Goal: Task Accomplishment & Management: Manage account settings

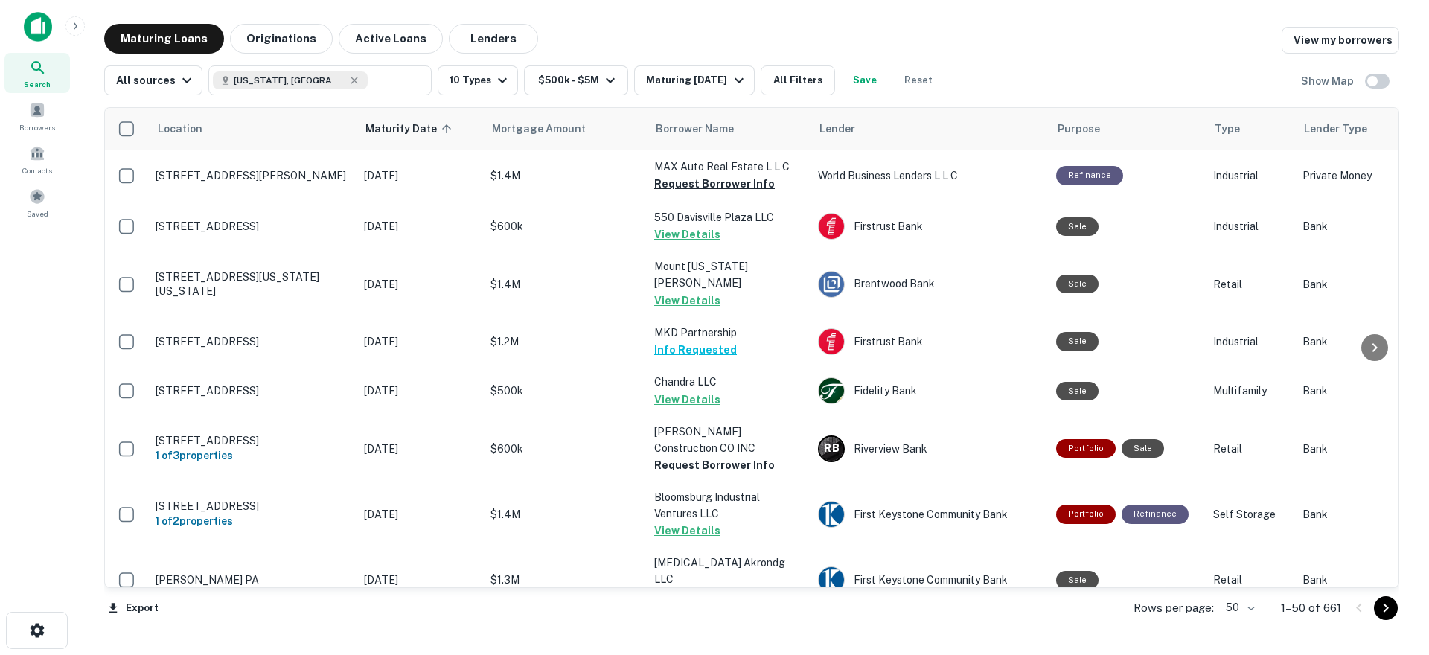
scroll to position [893, 0]
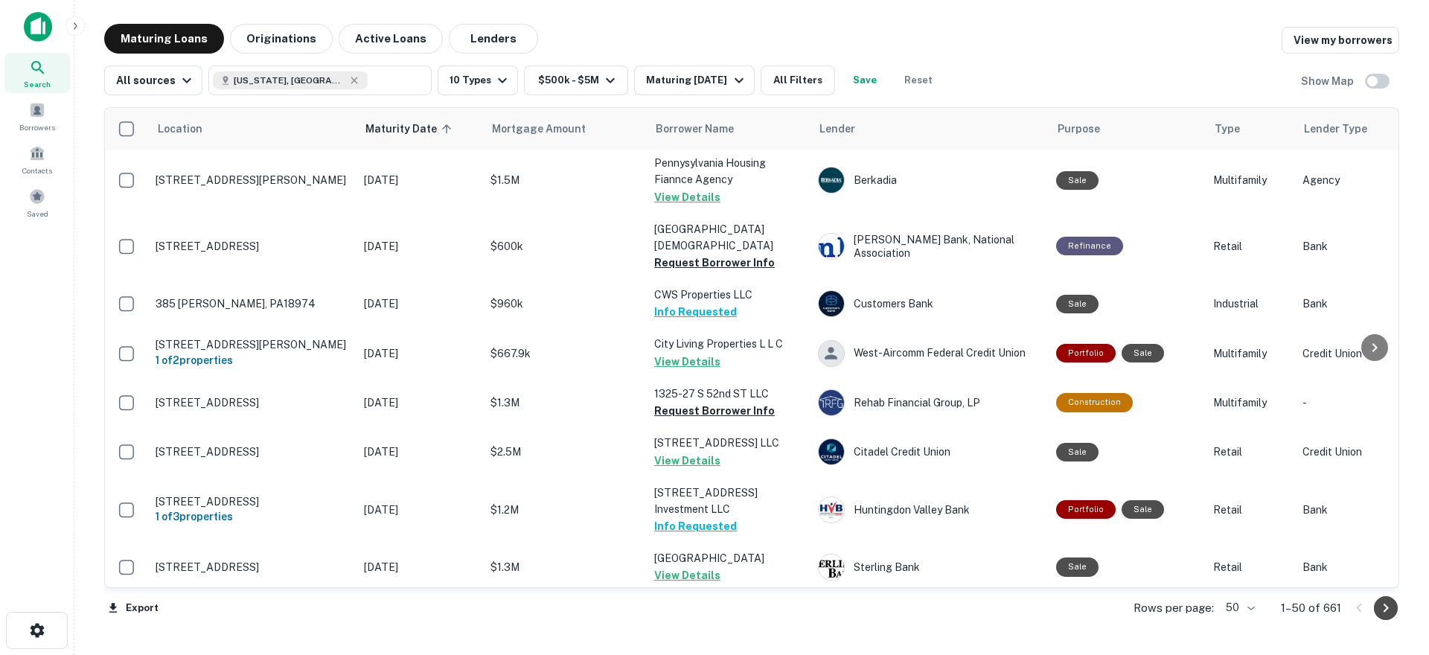
click at [1388, 611] on icon "Go to next page" at bounding box center [1386, 608] width 18 height 18
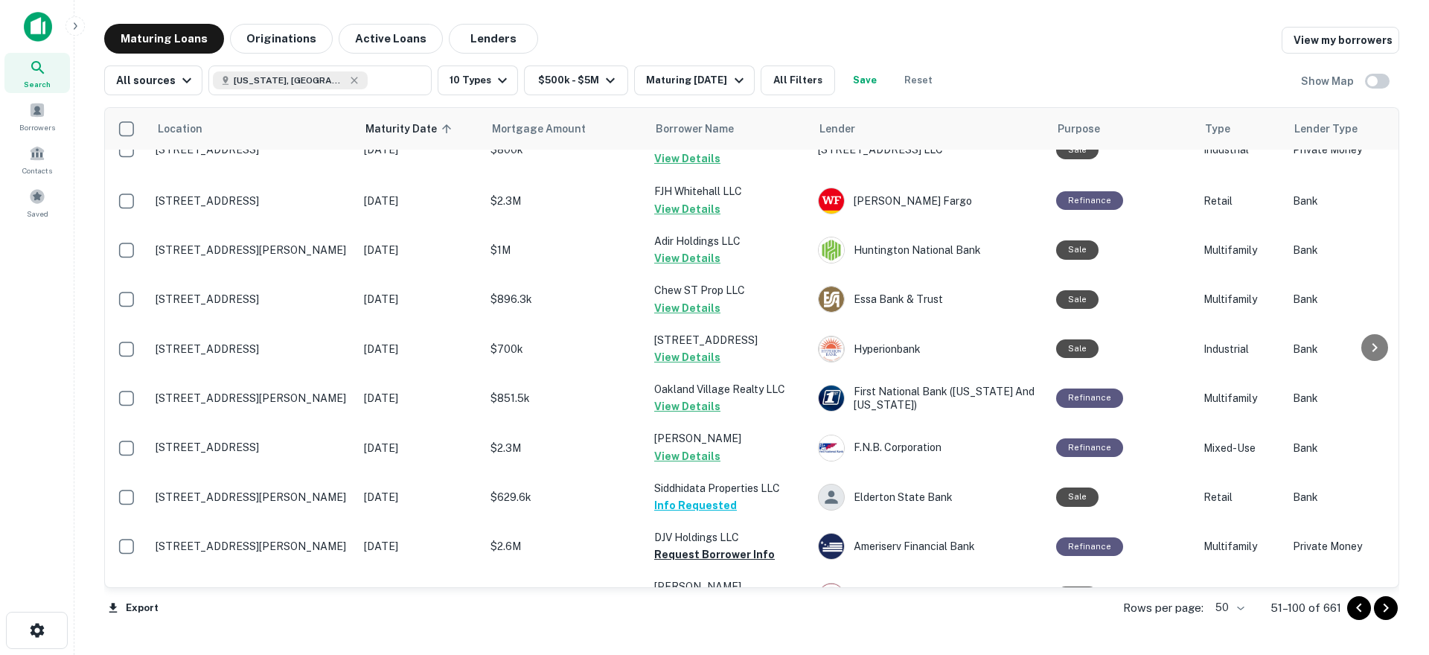
click at [1387, 608] on icon "Go to next page" at bounding box center [1385, 607] width 5 height 9
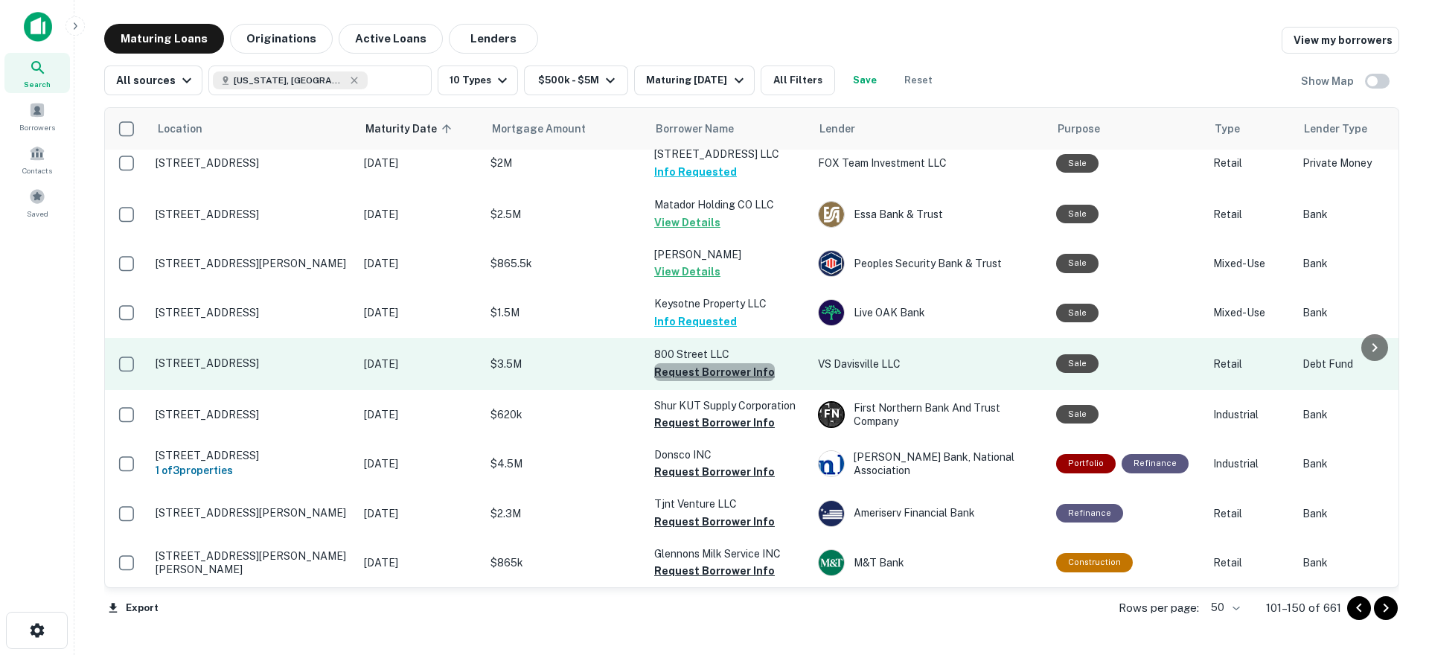
click at [714, 363] on button "Request Borrower Info" at bounding box center [714, 372] width 121 height 18
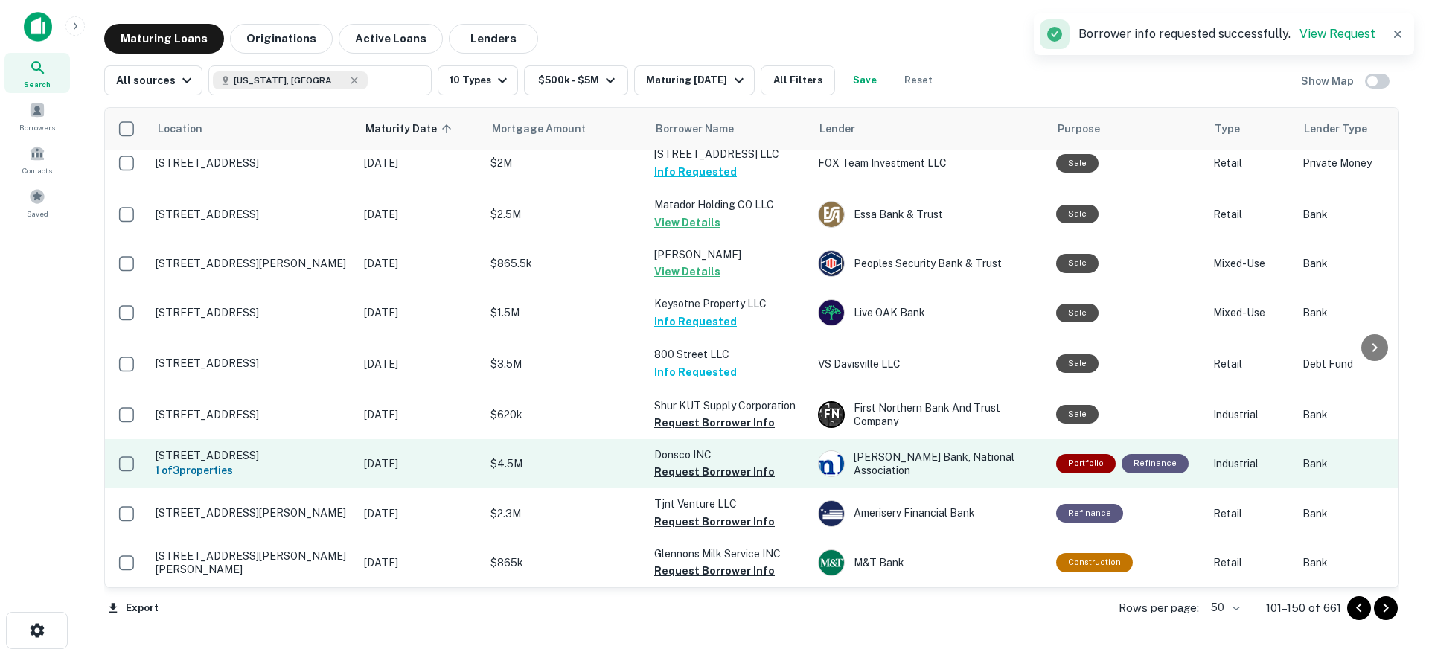
click at [708, 414] on button "Request Borrower Info" at bounding box center [714, 423] width 121 height 18
click at [705, 463] on button "Request Borrower Info" at bounding box center [714, 472] width 121 height 18
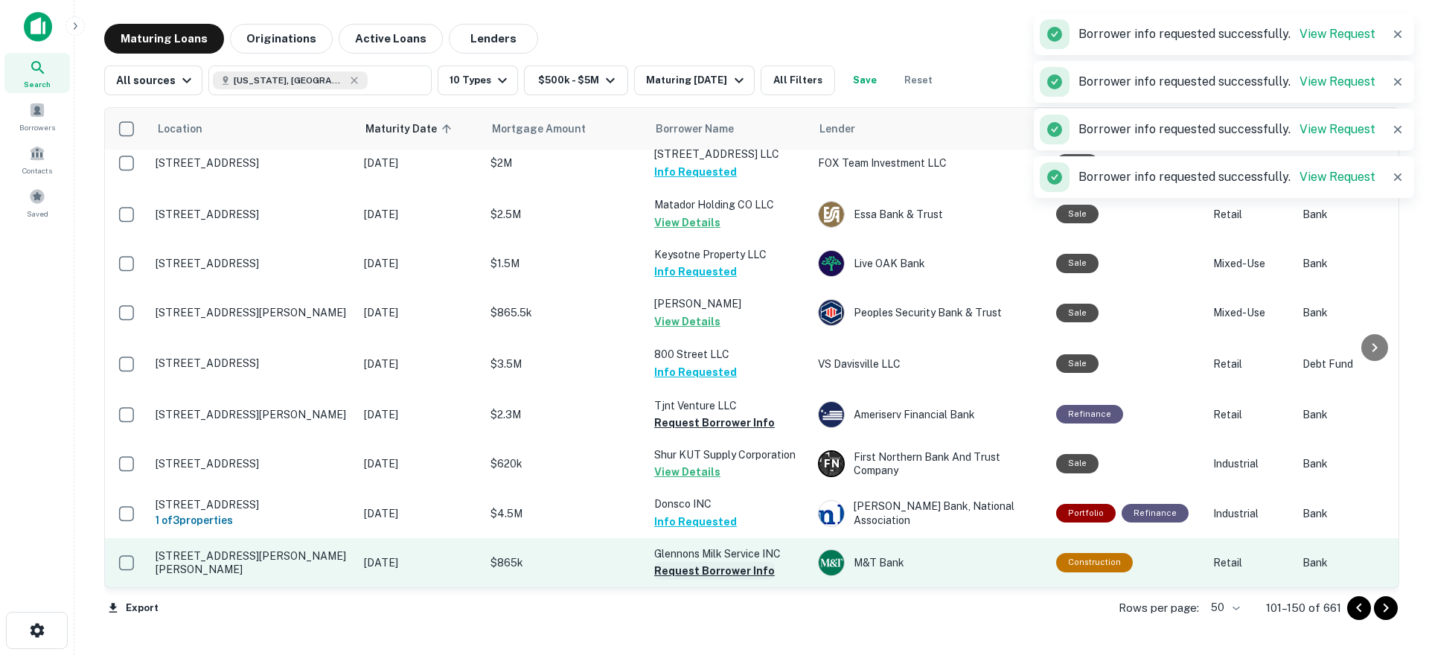
click at [691, 562] on button "Request Borrower Info" at bounding box center [714, 571] width 121 height 18
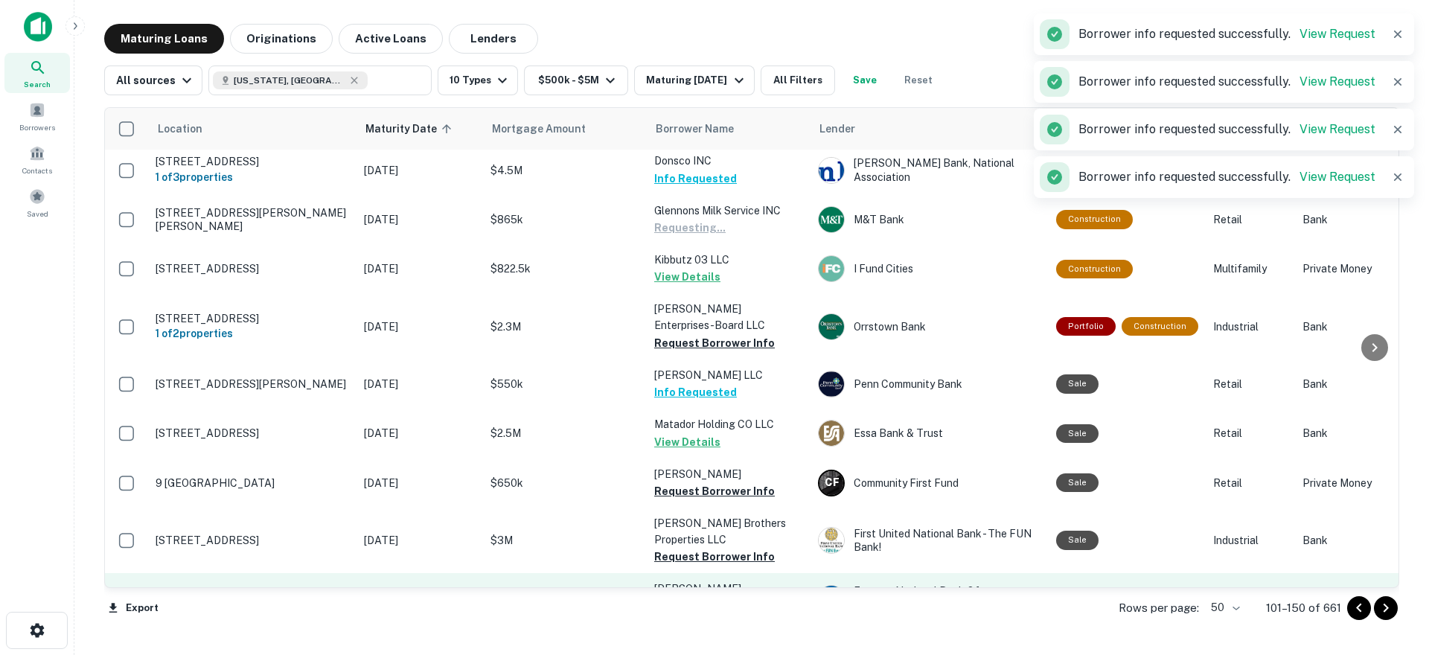
scroll to position [1265, 0]
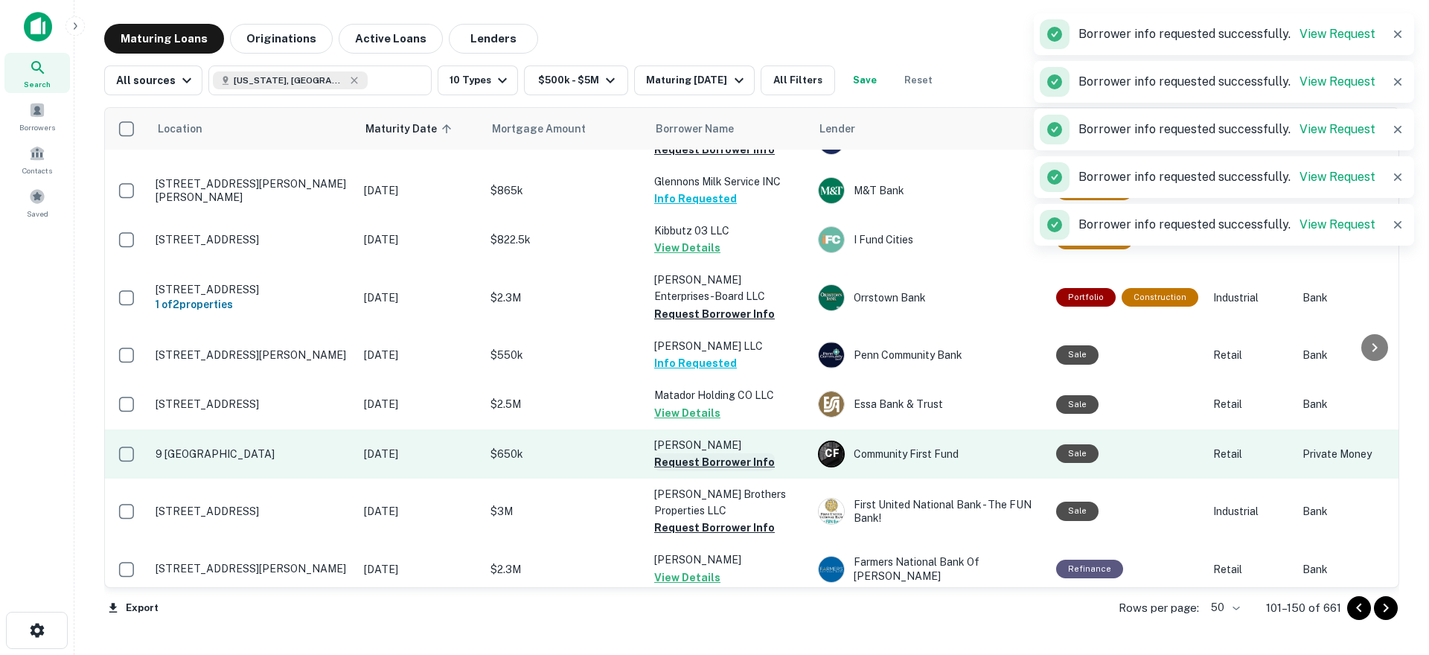
click at [720, 453] on button "Request Borrower Info" at bounding box center [714, 462] width 121 height 18
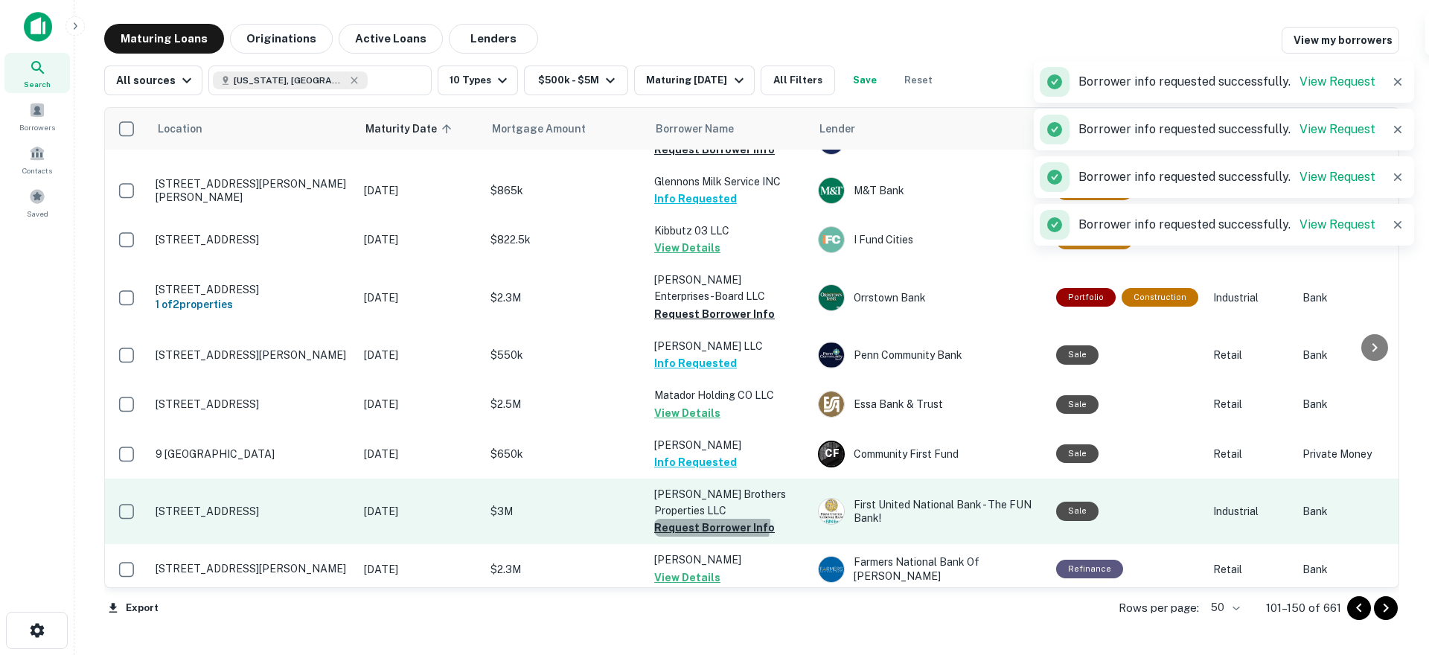
click at [711, 519] on button "Request Borrower Info" at bounding box center [714, 528] width 121 height 18
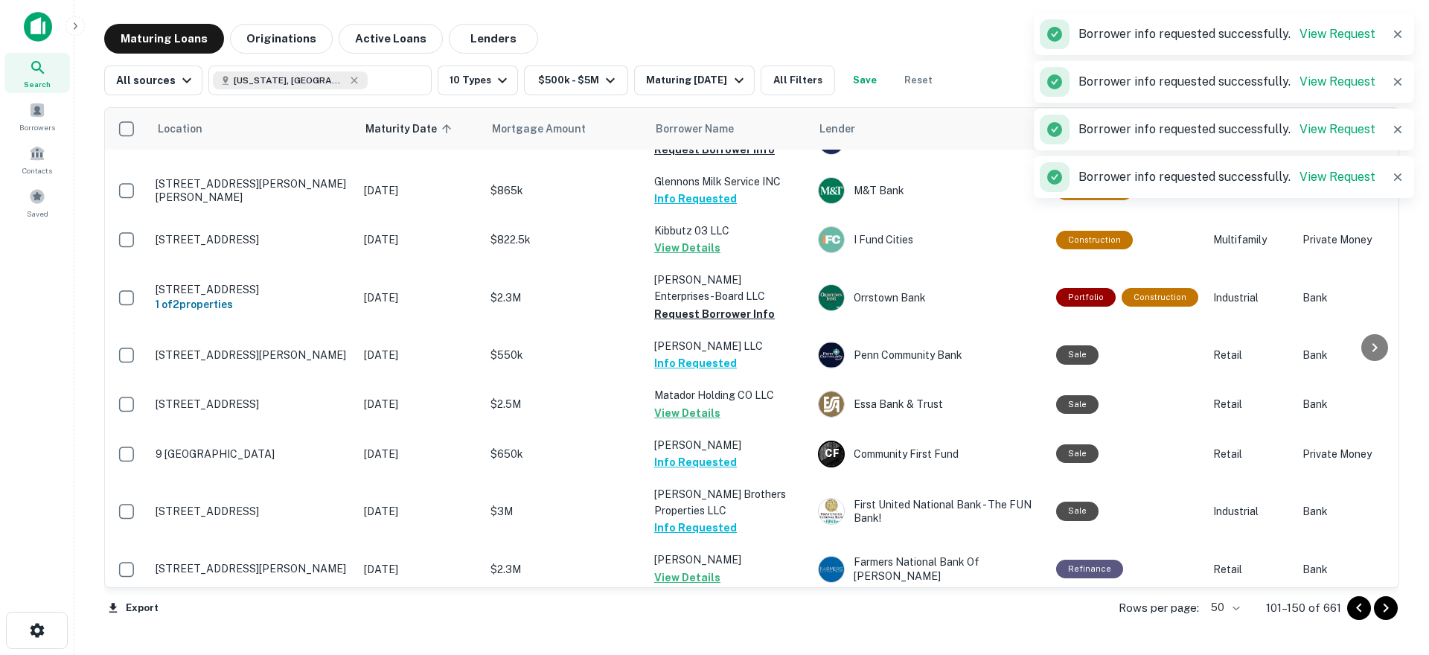
click at [688, 629] on button "Request Borrower Info" at bounding box center [714, 638] width 121 height 18
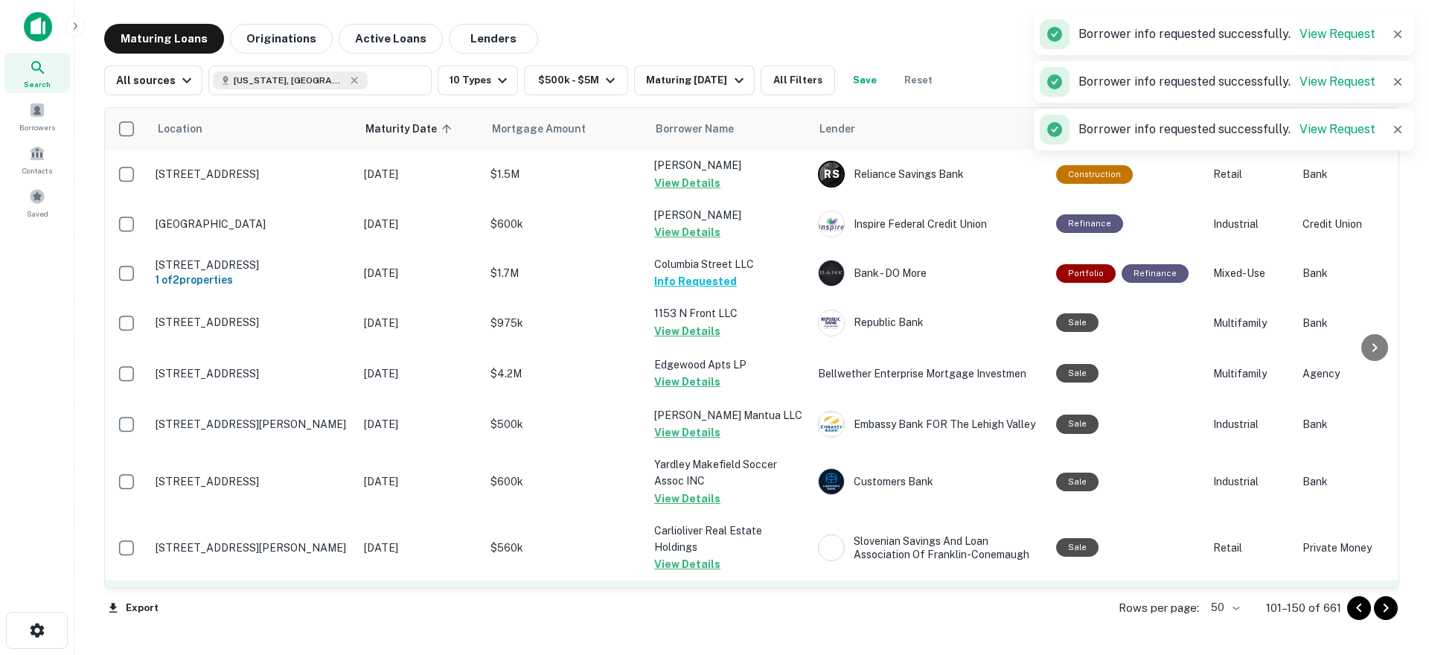
scroll to position [2194, 0]
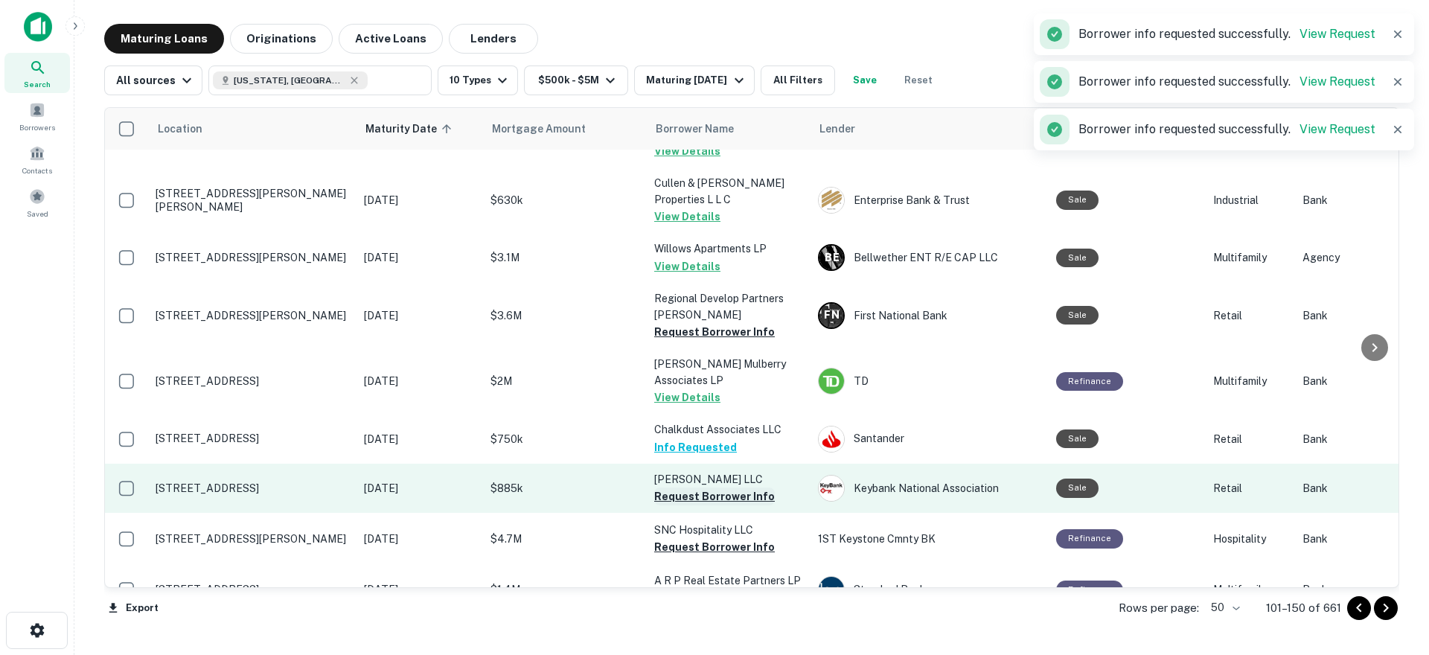
click at [717, 487] on button "Request Borrower Info" at bounding box center [714, 496] width 121 height 18
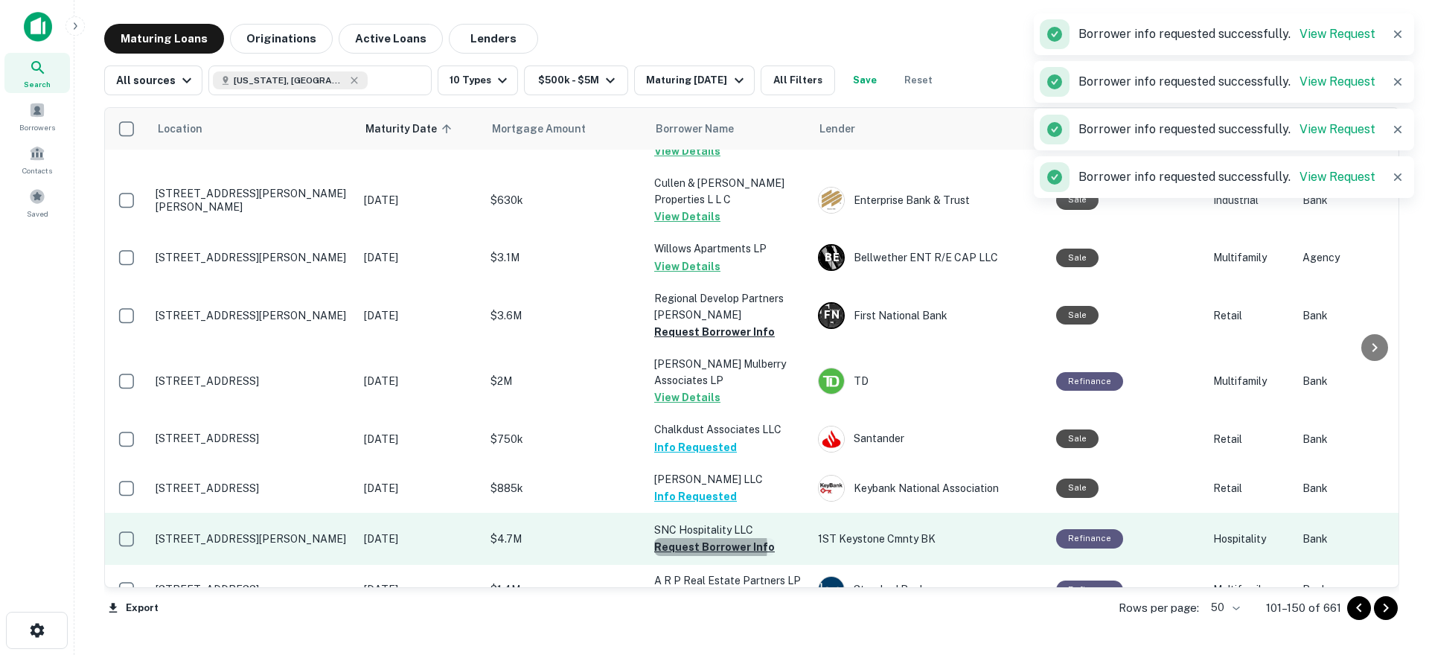
click at [703, 538] on button "Request Borrower Info" at bounding box center [714, 547] width 121 height 18
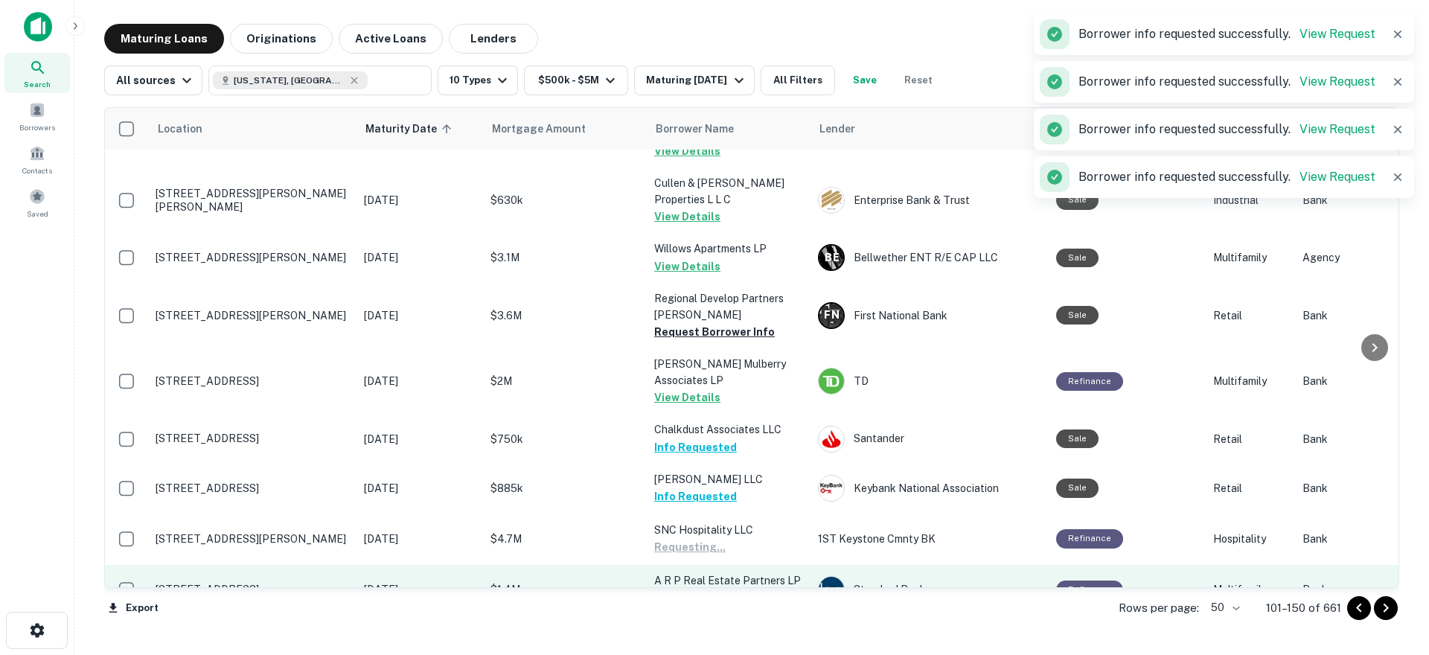
drag, startPoint x: 705, startPoint y: 461, endPoint x: 705, endPoint y: 469, distance: 8.2
click at [705, 589] on button "Request Borrower Info" at bounding box center [714, 598] width 121 height 18
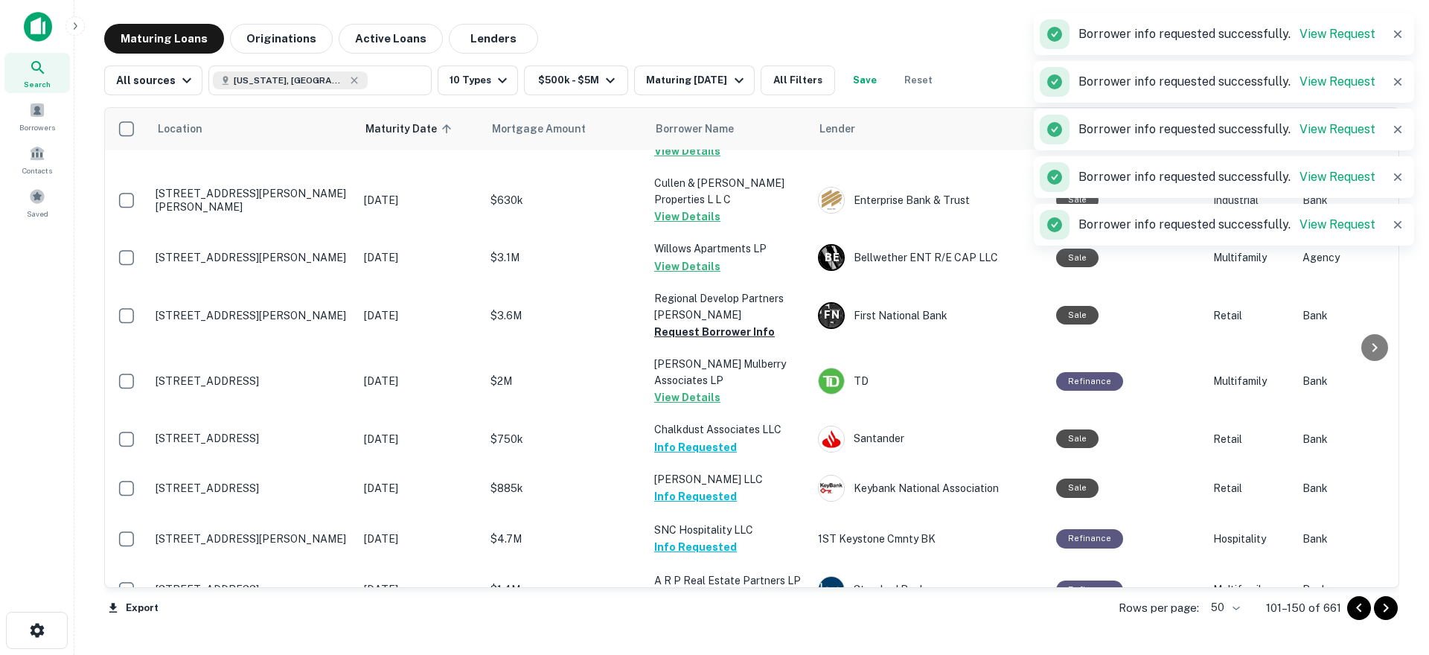
click at [701, 638] on button "Request Borrower Info" at bounding box center [714, 647] width 121 height 18
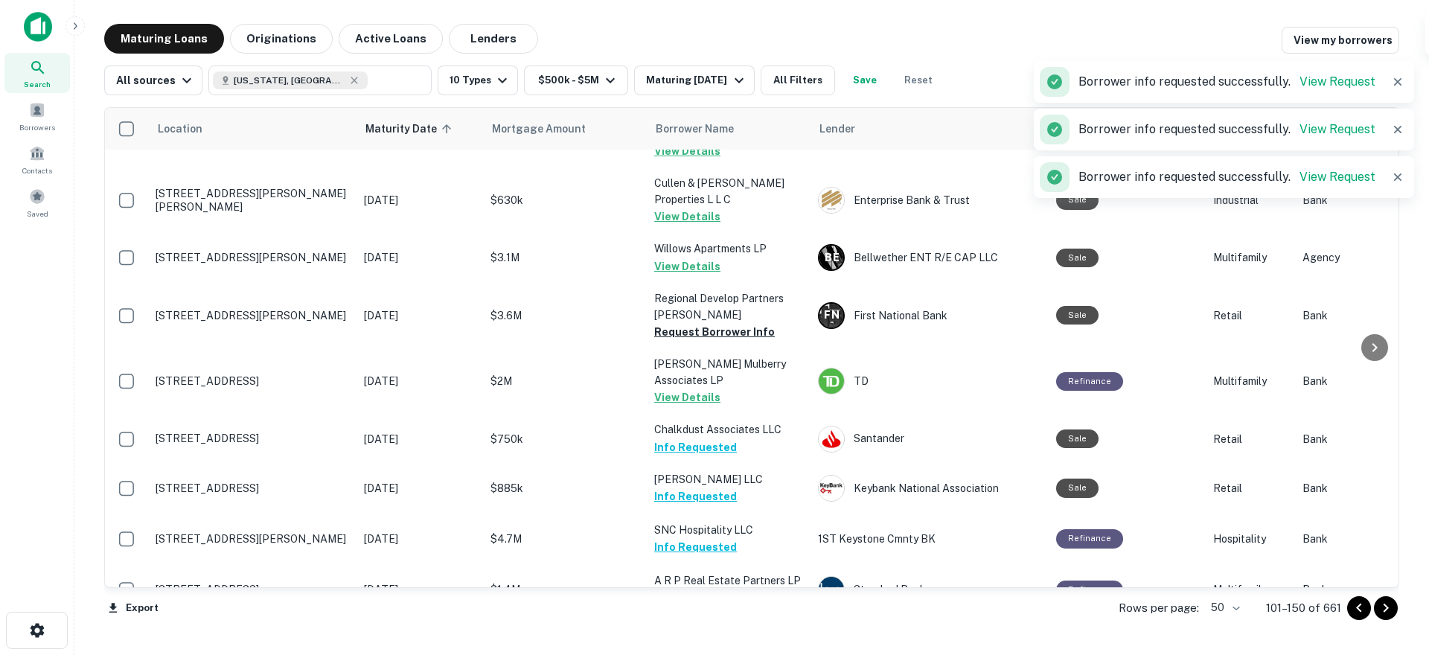
click at [1383, 609] on icon "Go to next page" at bounding box center [1386, 608] width 18 height 18
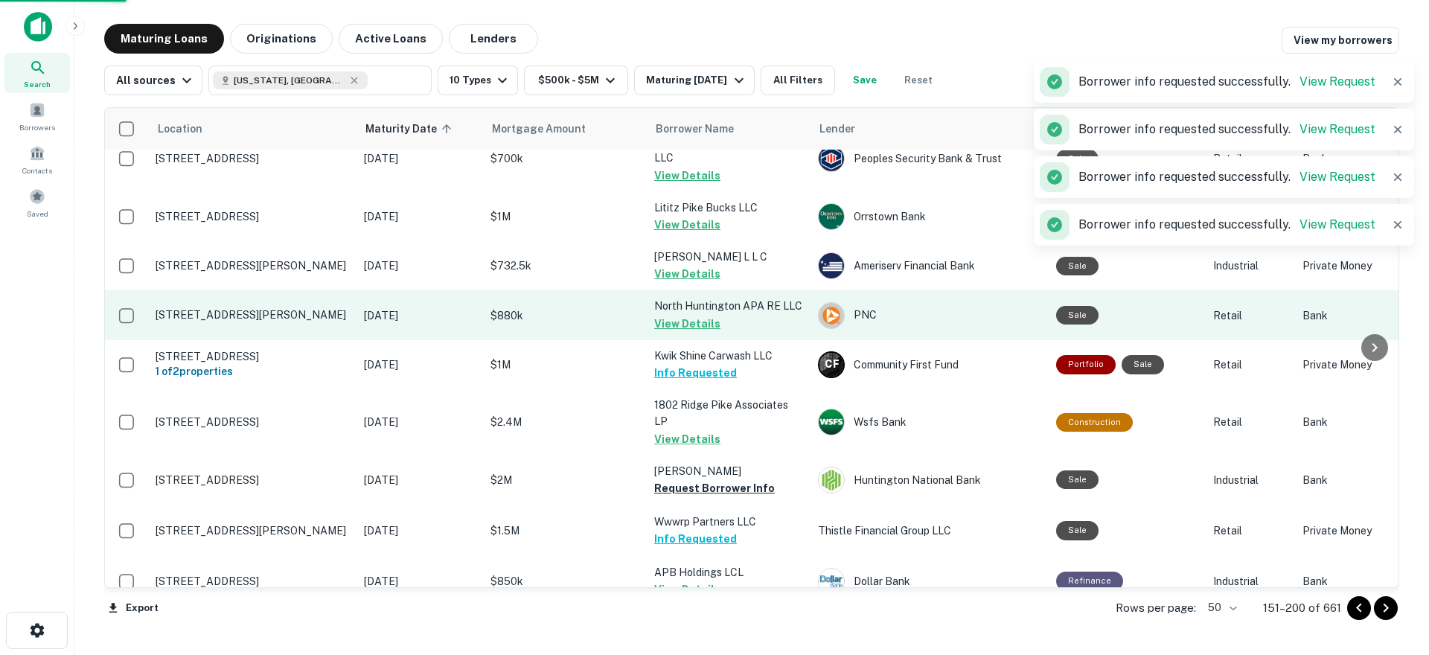
scroll to position [2171, 0]
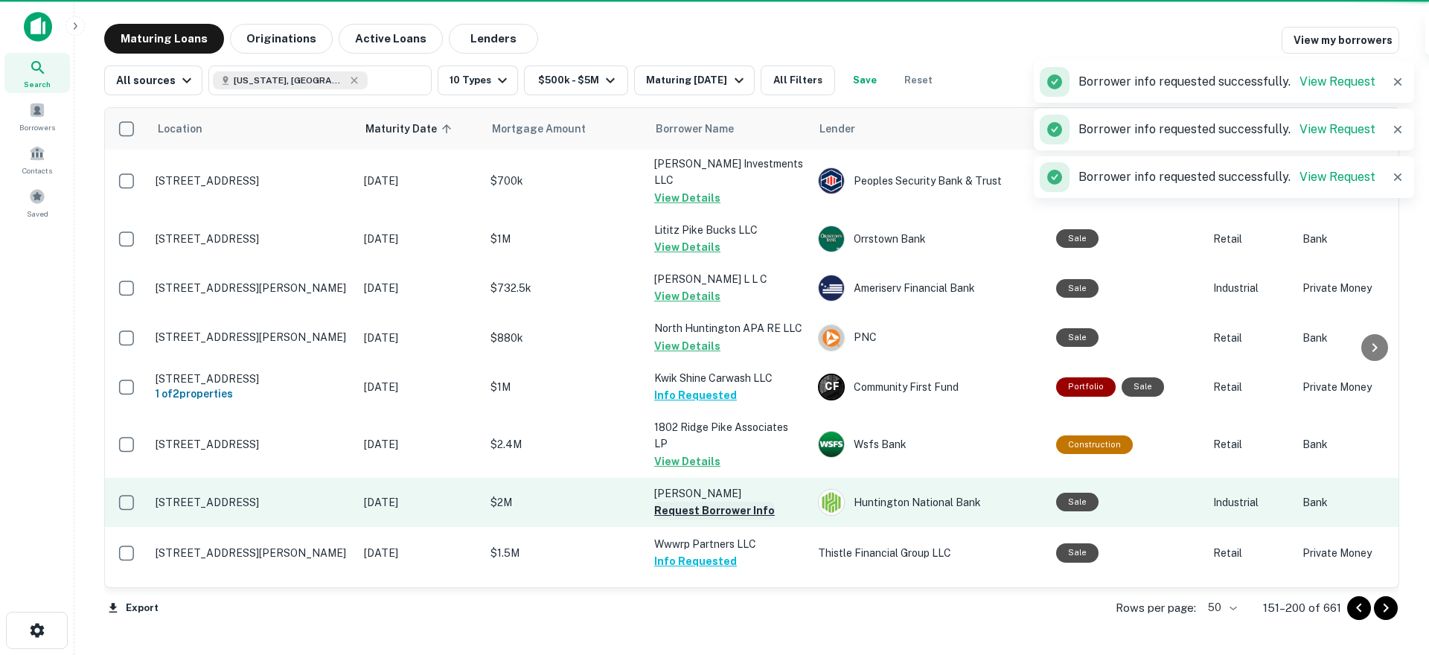
click at [714, 502] on button "Request Borrower Info" at bounding box center [714, 511] width 121 height 18
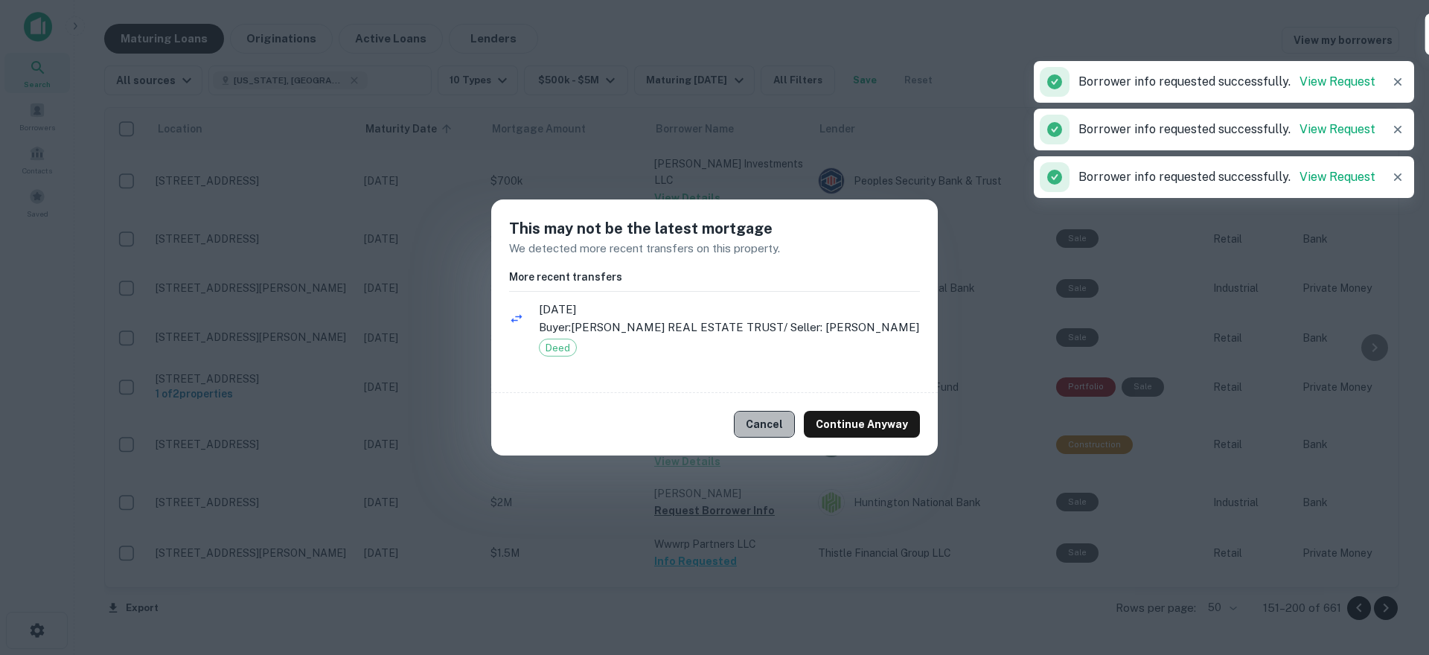
click at [769, 438] on button "Cancel" at bounding box center [764, 424] width 61 height 27
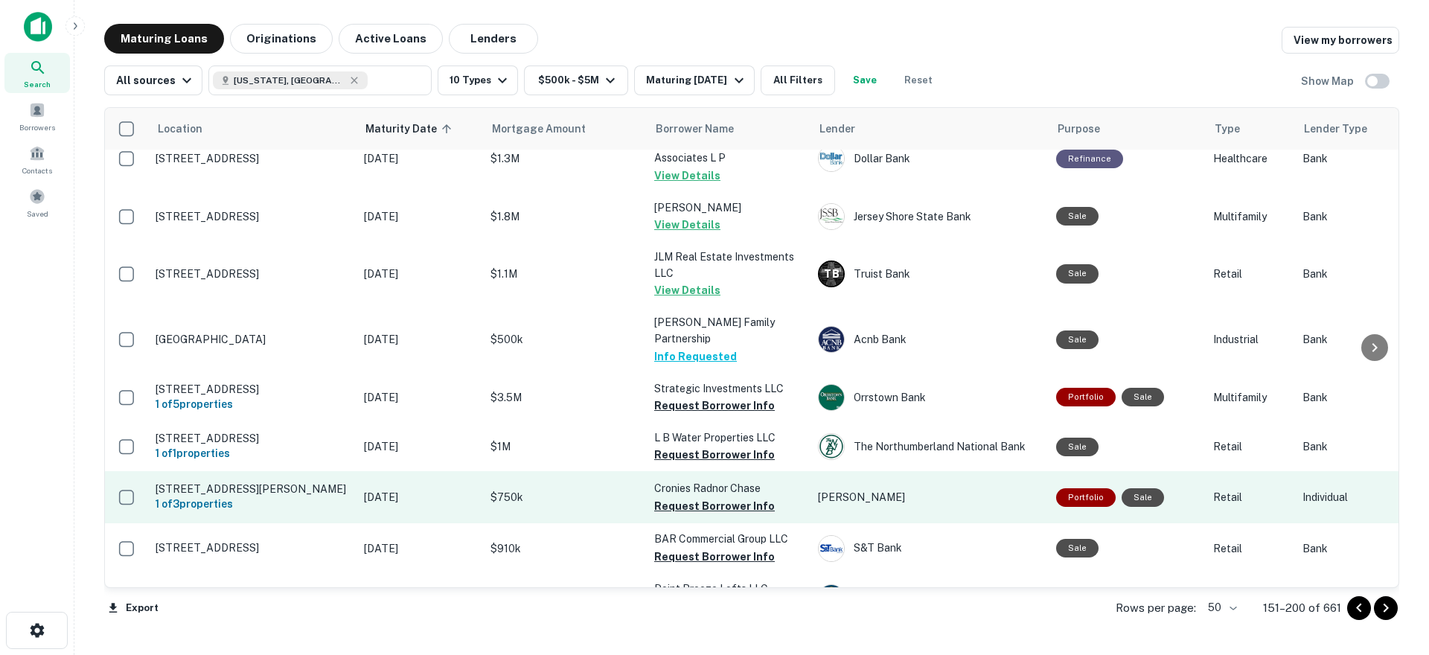
scroll to position [1576, 0]
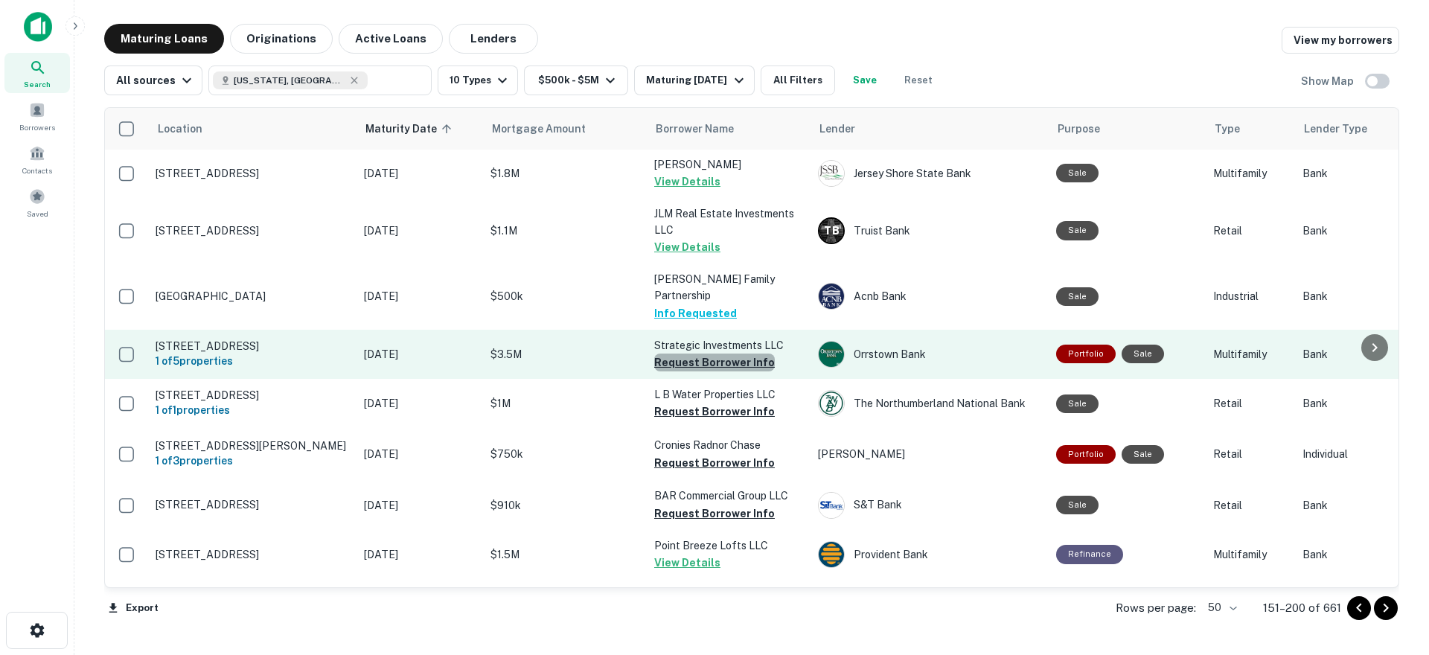
click at [720, 353] on button "Request Borrower Info" at bounding box center [714, 362] width 121 height 18
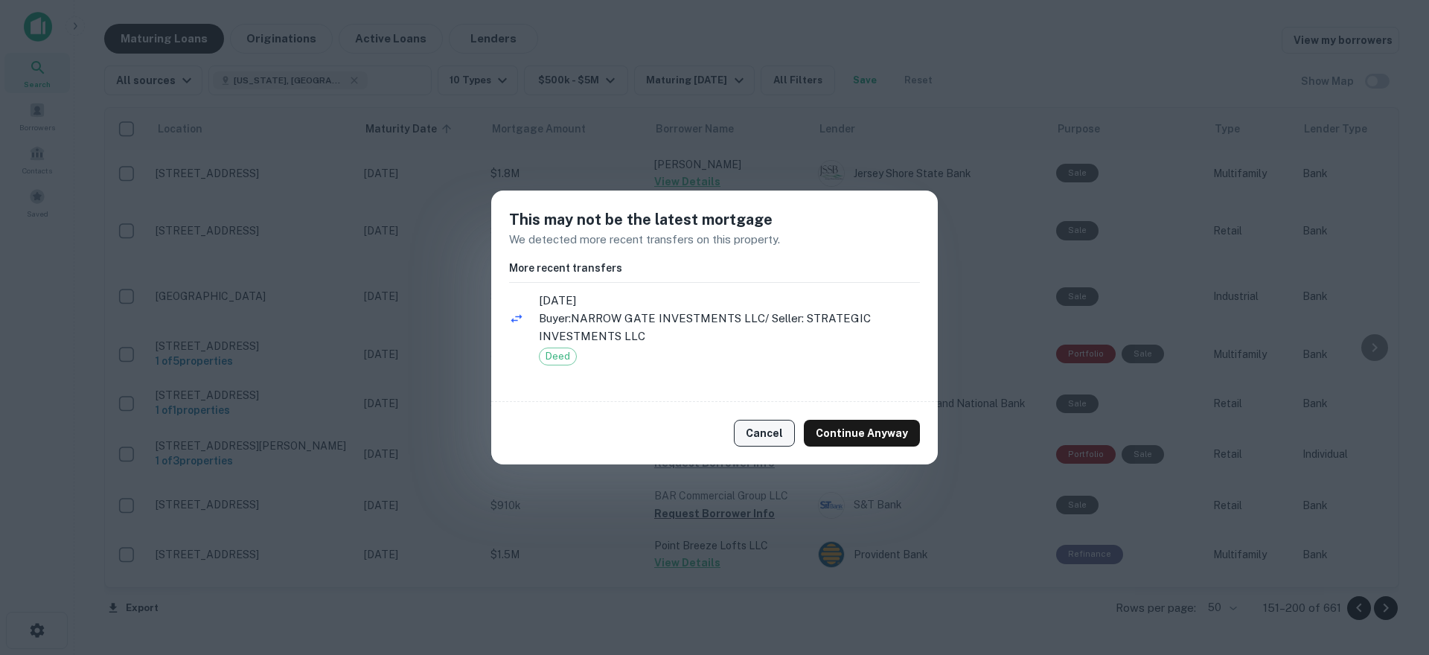
click at [766, 428] on button "Cancel" at bounding box center [764, 433] width 61 height 27
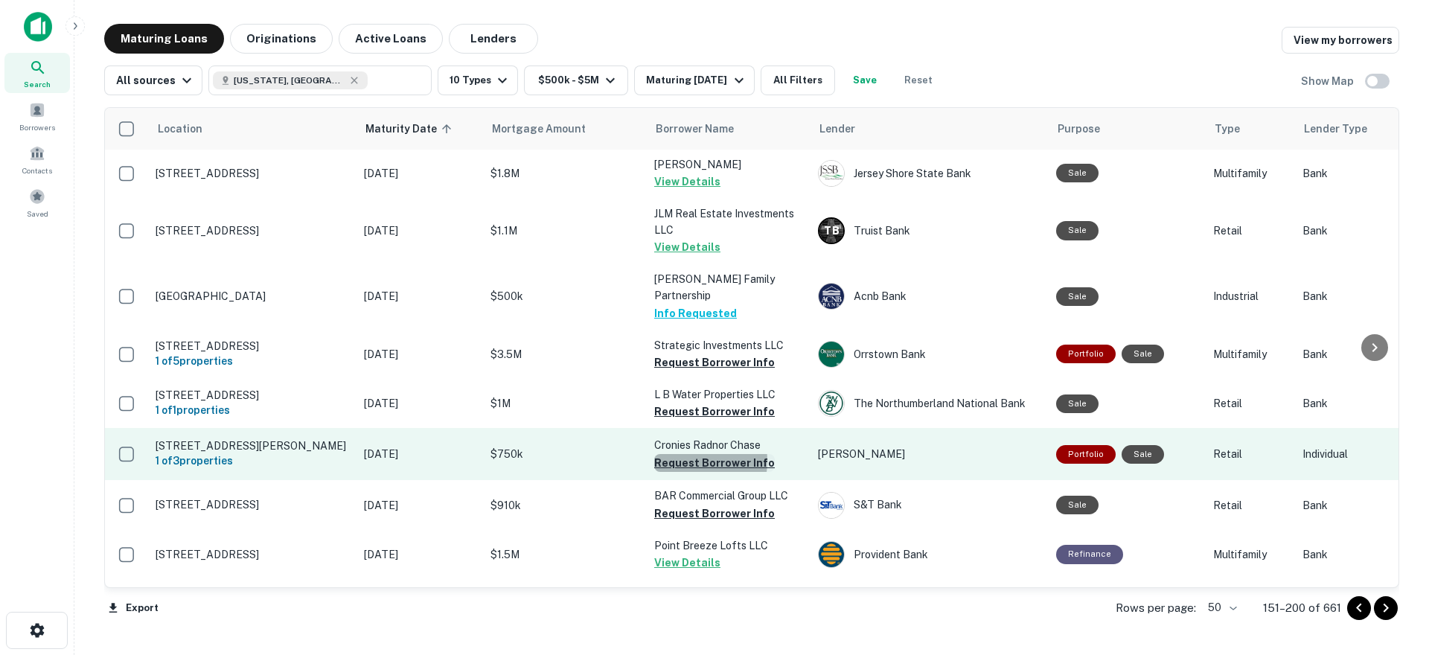
click at [691, 454] on button "Request Borrower Info" at bounding box center [714, 463] width 121 height 18
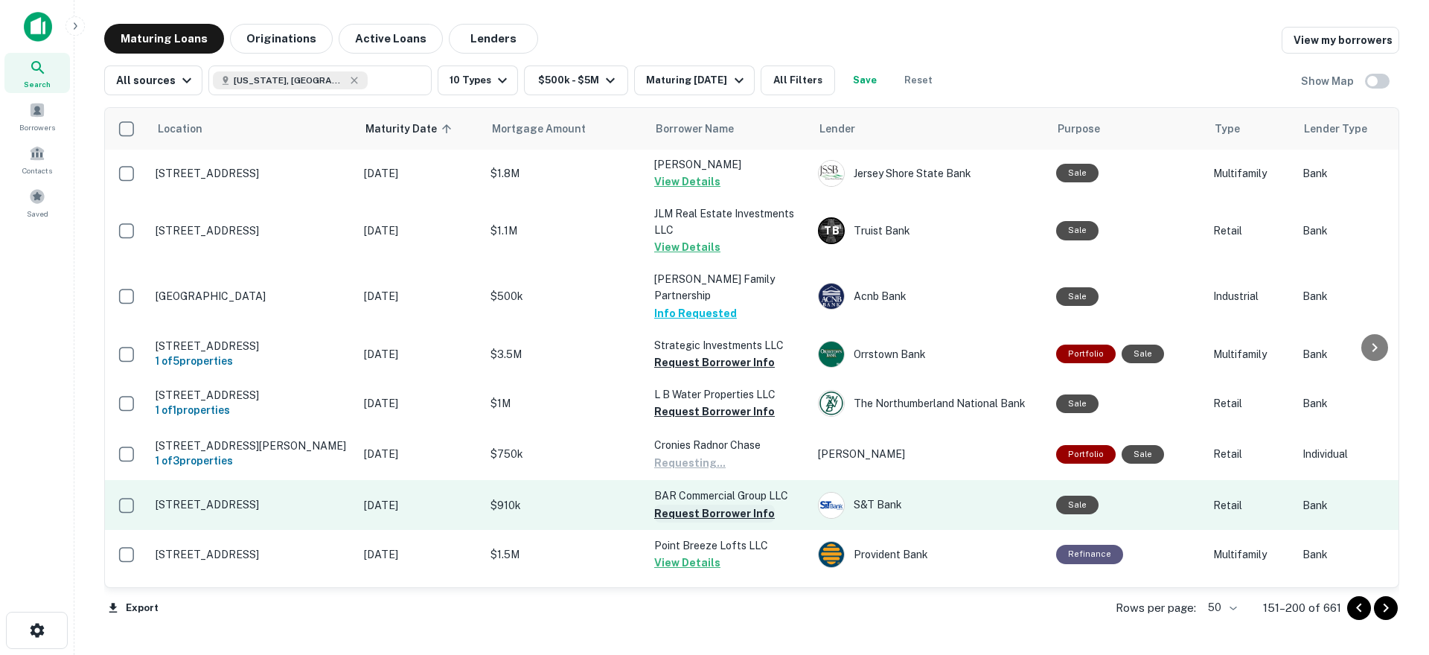
click at [701, 505] on button "Request Borrower Info" at bounding box center [714, 514] width 121 height 18
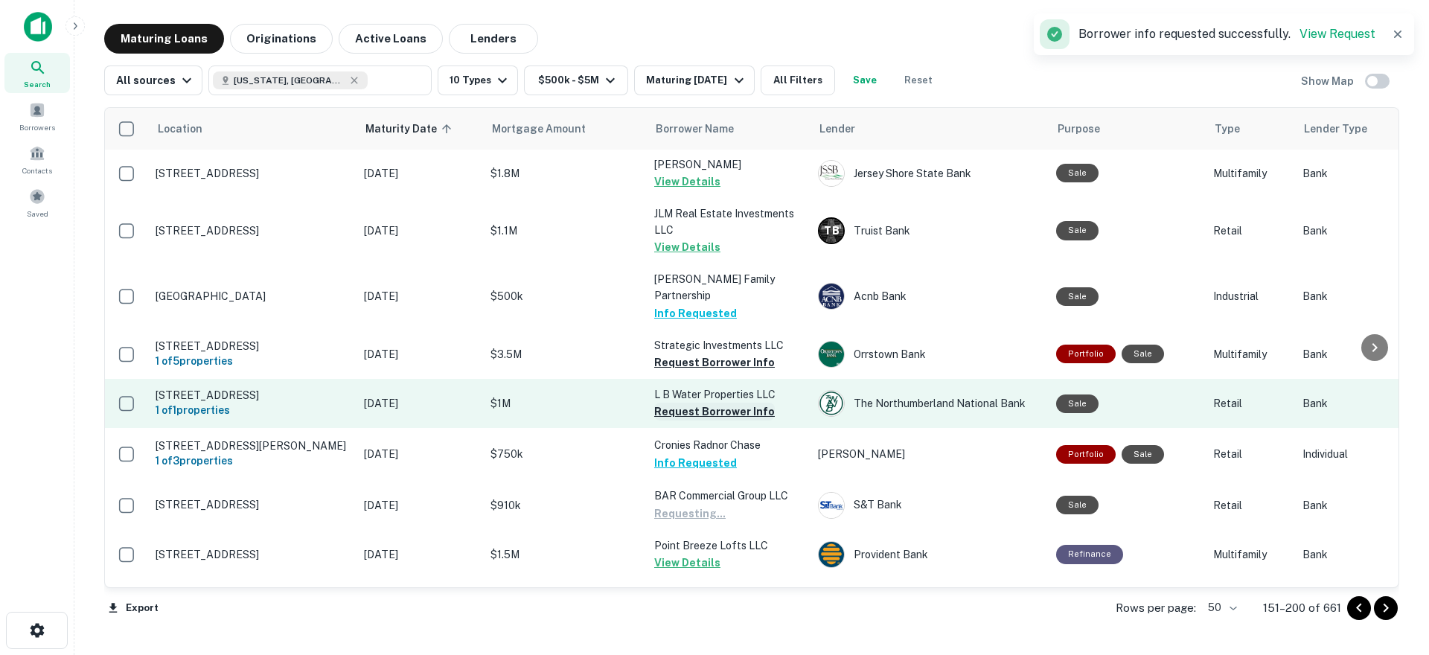
click at [708, 403] on button "Request Borrower Info" at bounding box center [714, 412] width 121 height 18
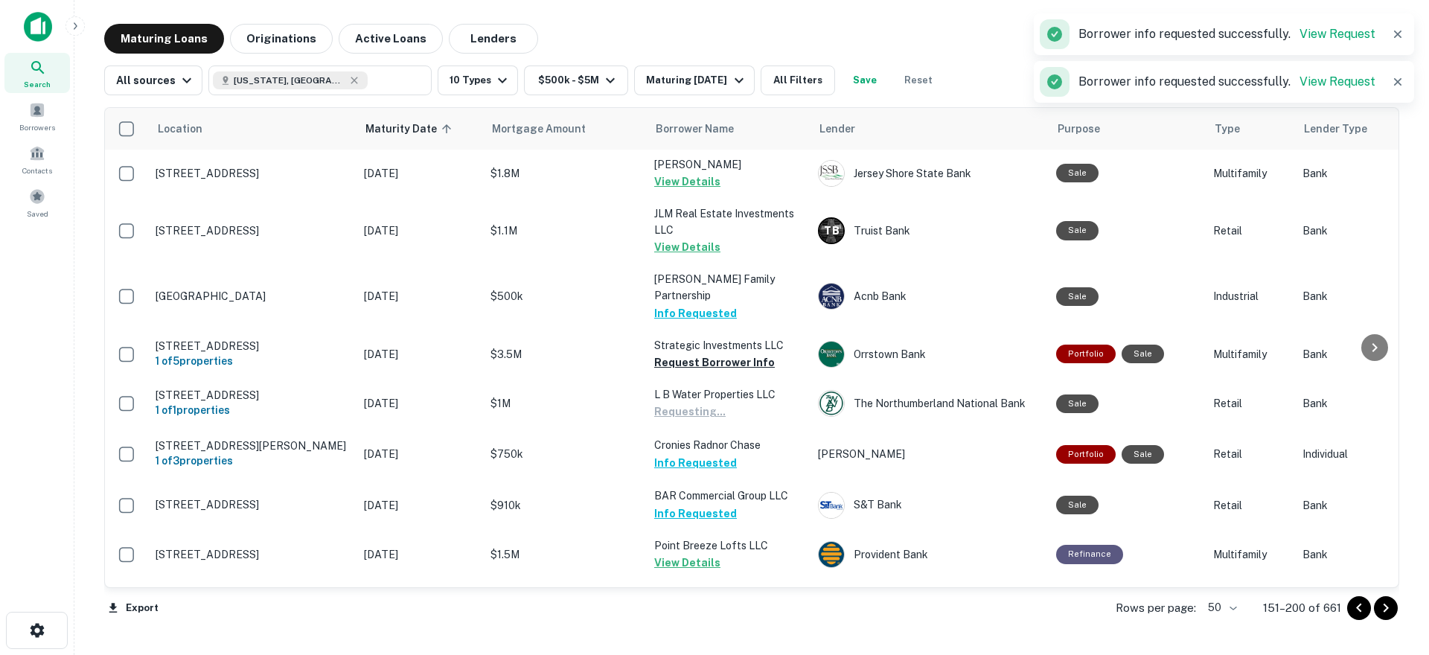
click at [1391, 608] on icon "Go to next page" at bounding box center [1386, 608] width 18 height 18
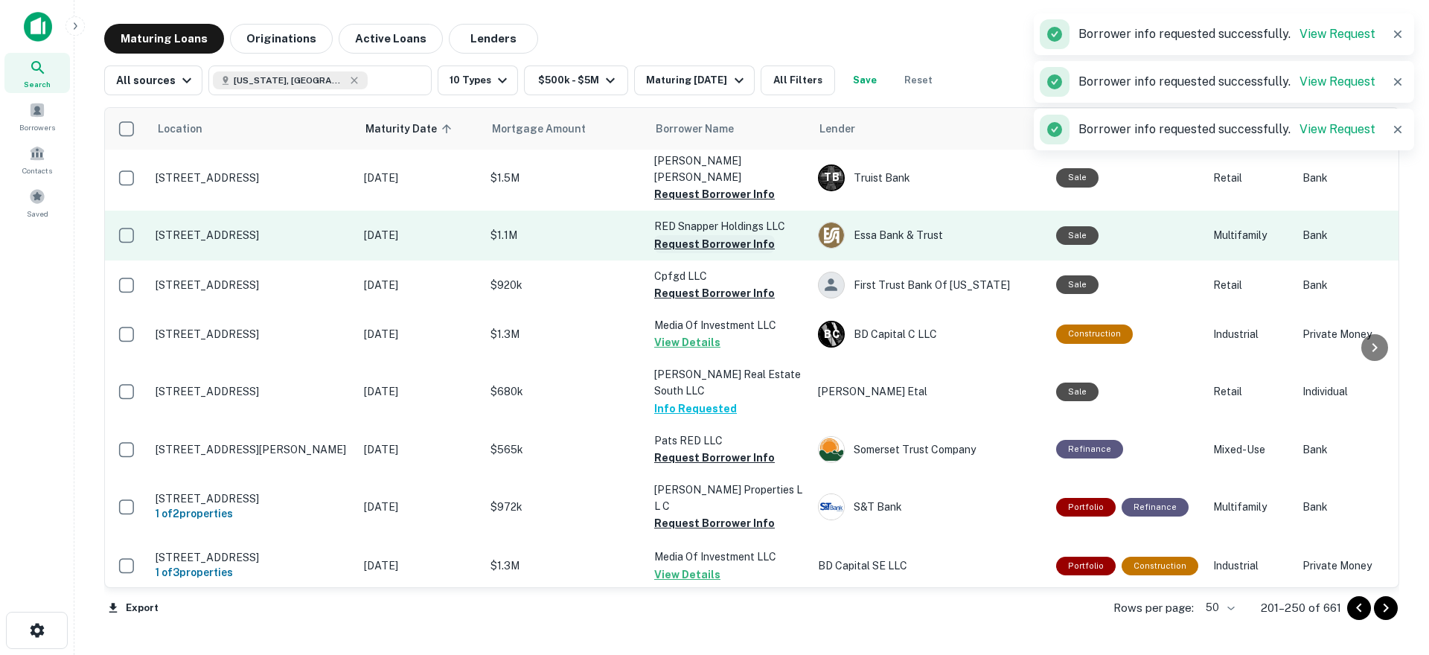
click at [694, 235] on button "Request Borrower Info" at bounding box center [714, 244] width 121 height 18
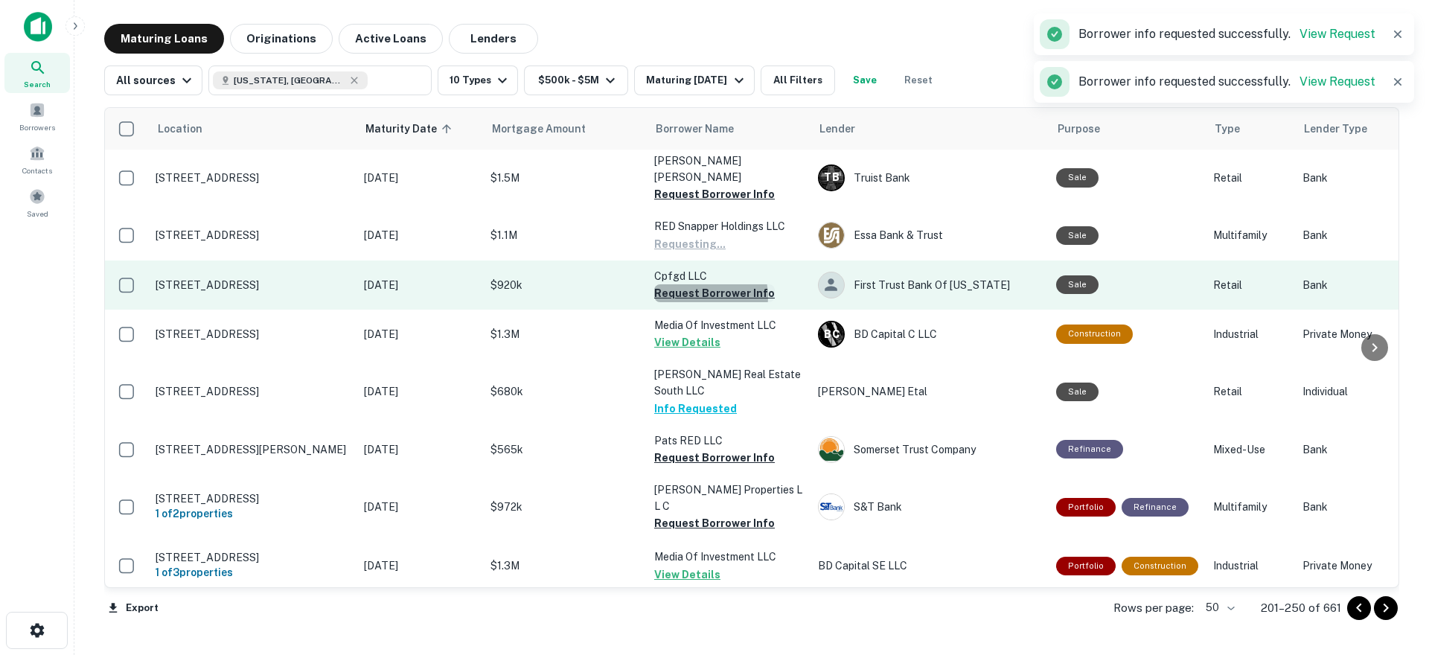
click at [704, 284] on button "Request Borrower Info" at bounding box center [714, 293] width 121 height 18
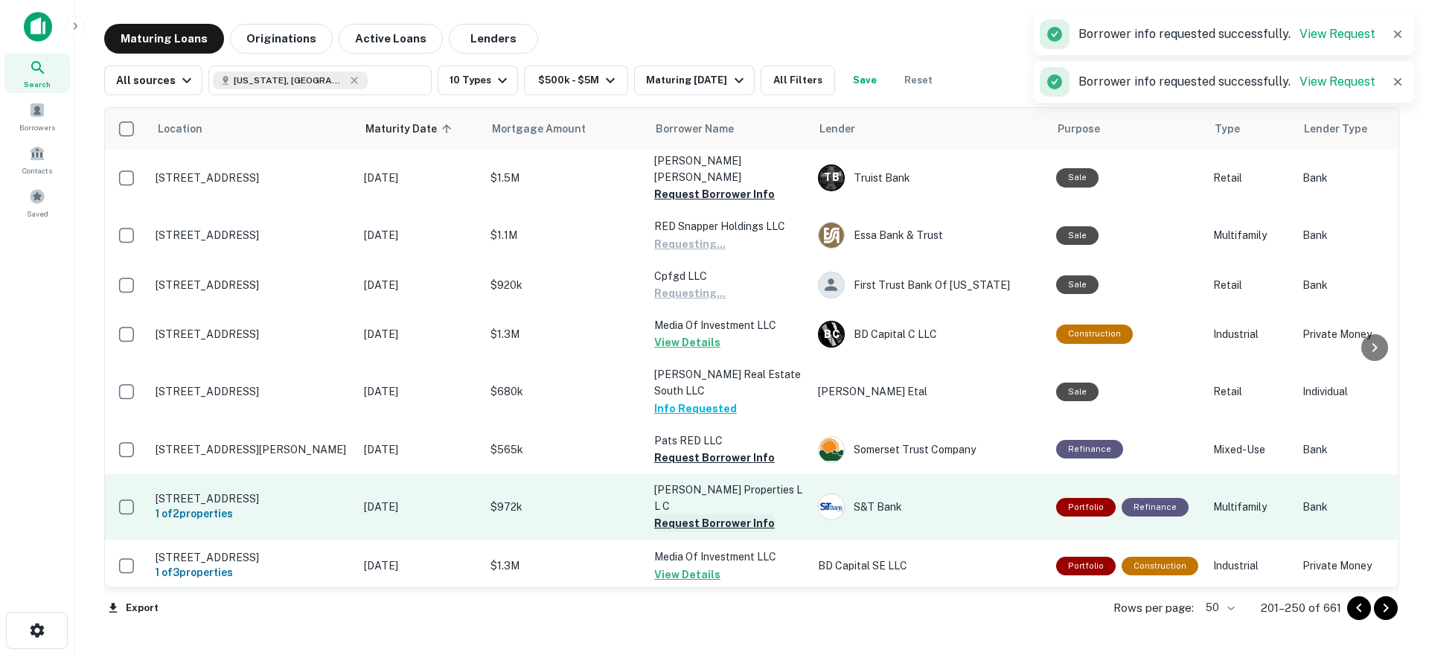
click at [696, 449] on button "Request Borrower Info" at bounding box center [714, 458] width 121 height 18
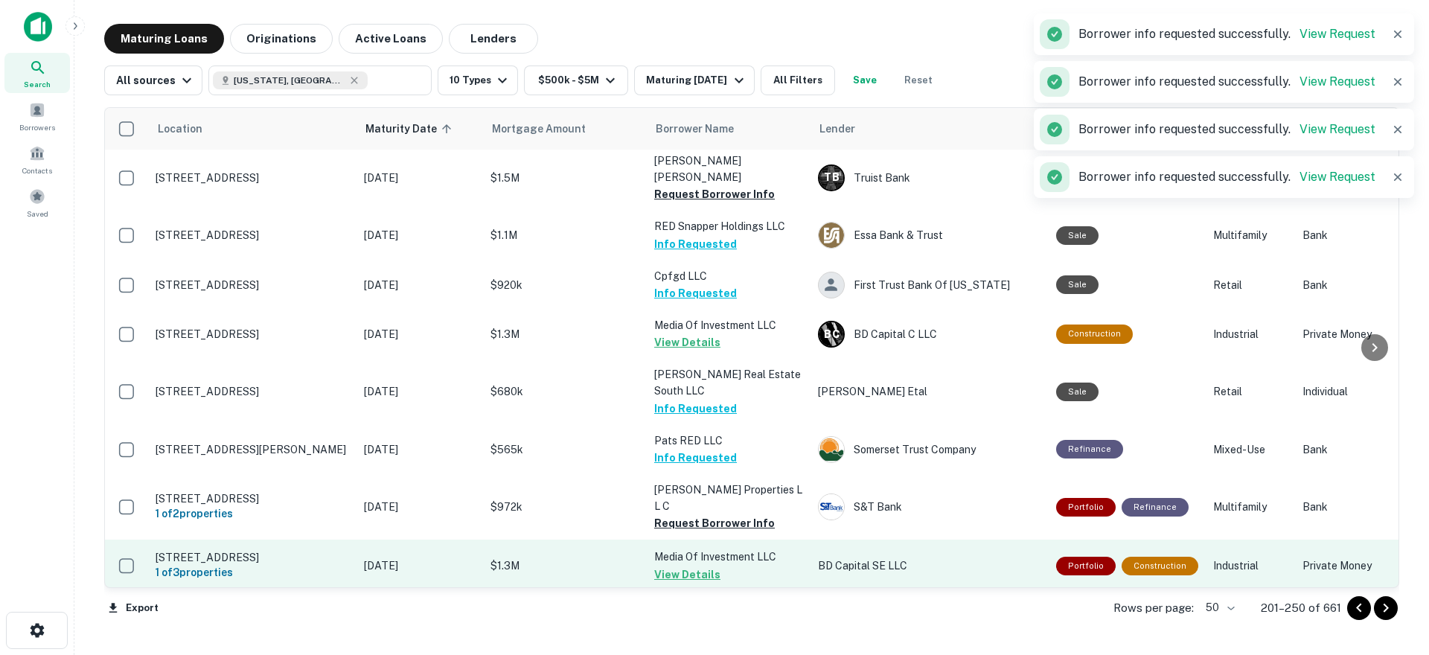
click at [700, 514] on button "Request Borrower Info" at bounding box center [714, 523] width 121 height 18
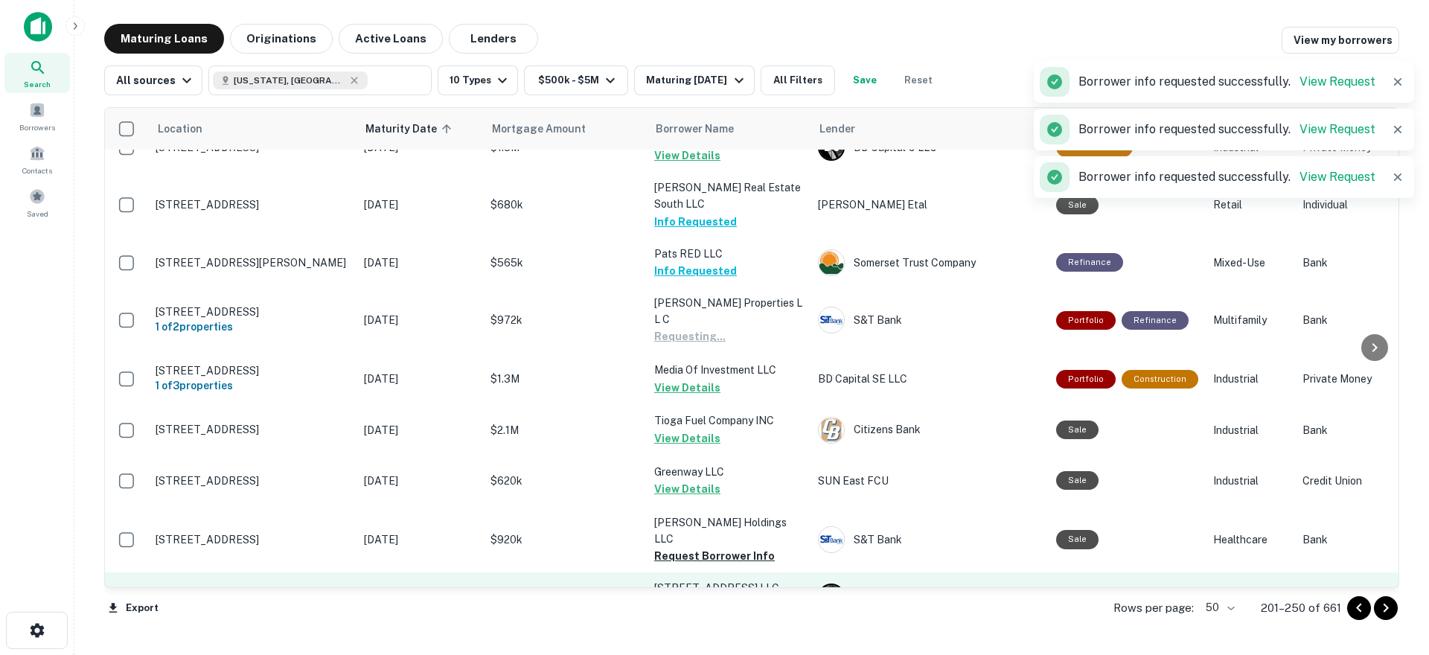
scroll to position [1799, 0]
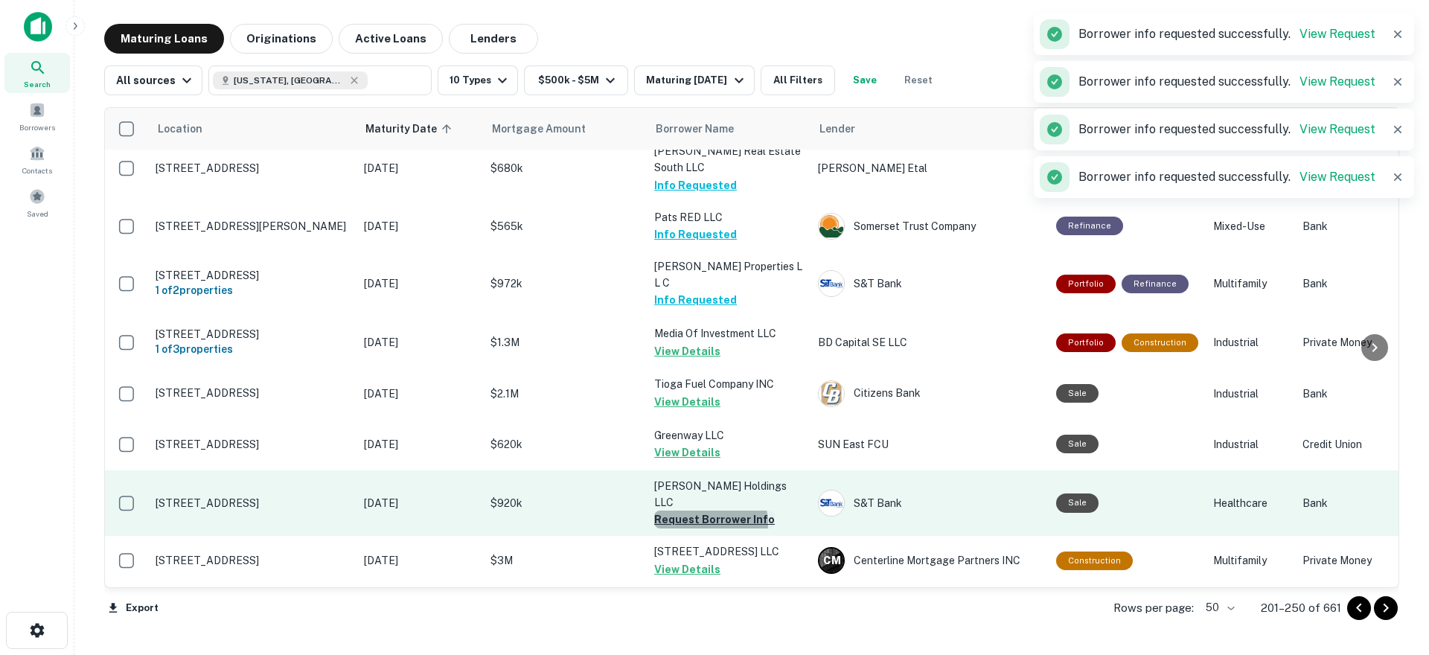
click at [707, 510] on button "Request Borrower Info" at bounding box center [714, 519] width 121 height 18
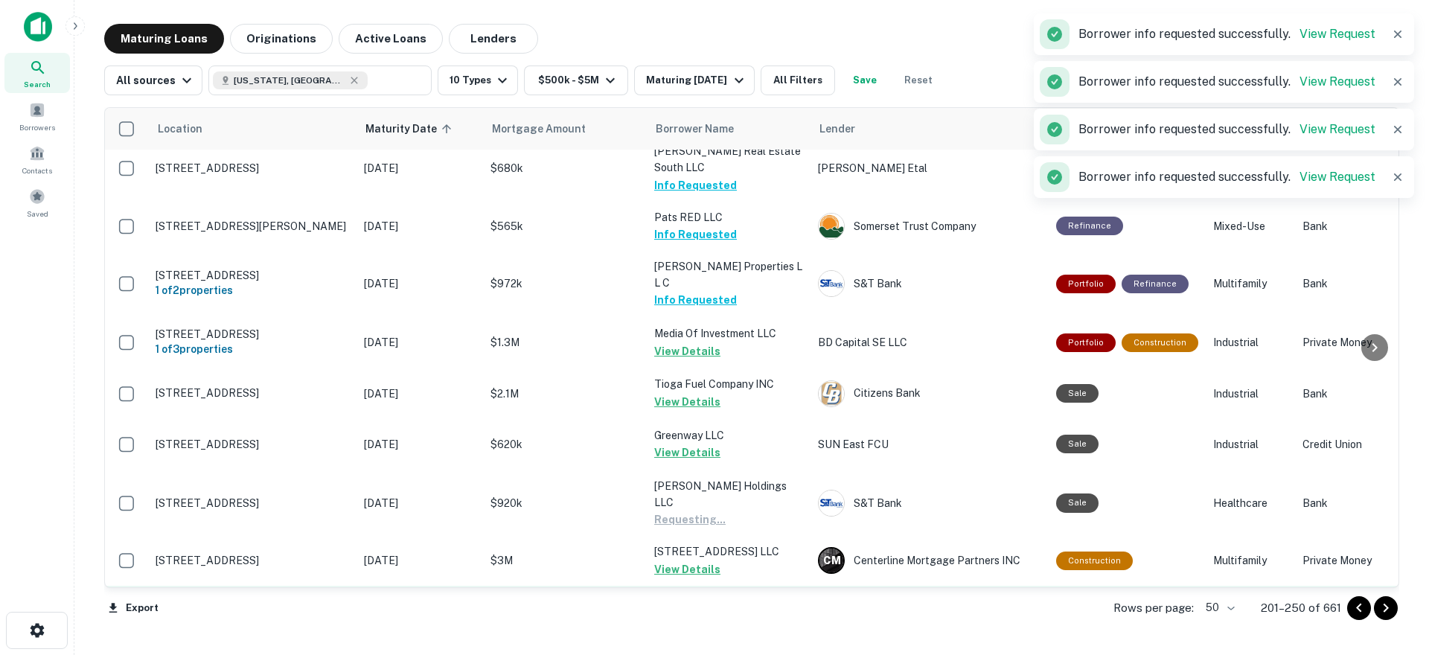
click at [708, 609] on button "Request Borrower Info" at bounding box center [714, 618] width 121 height 18
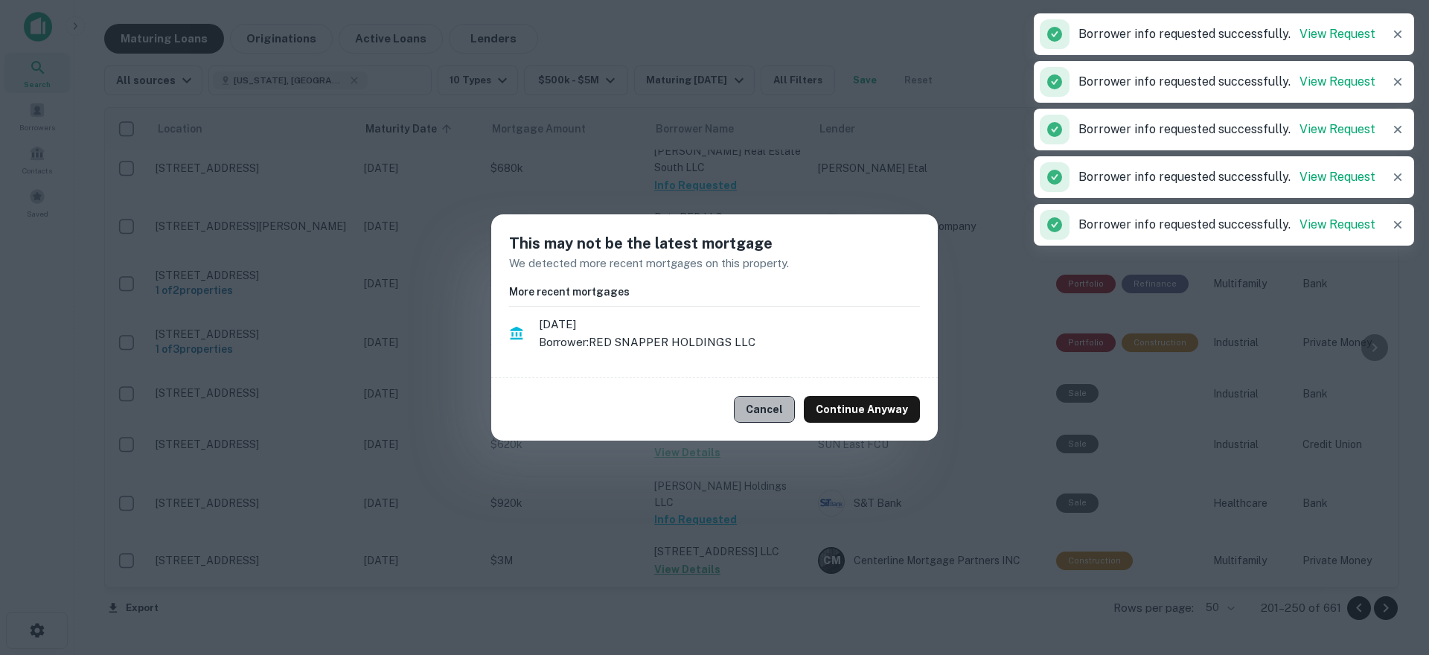
click at [785, 402] on button "Cancel" at bounding box center [764, 409] width 61 height 27
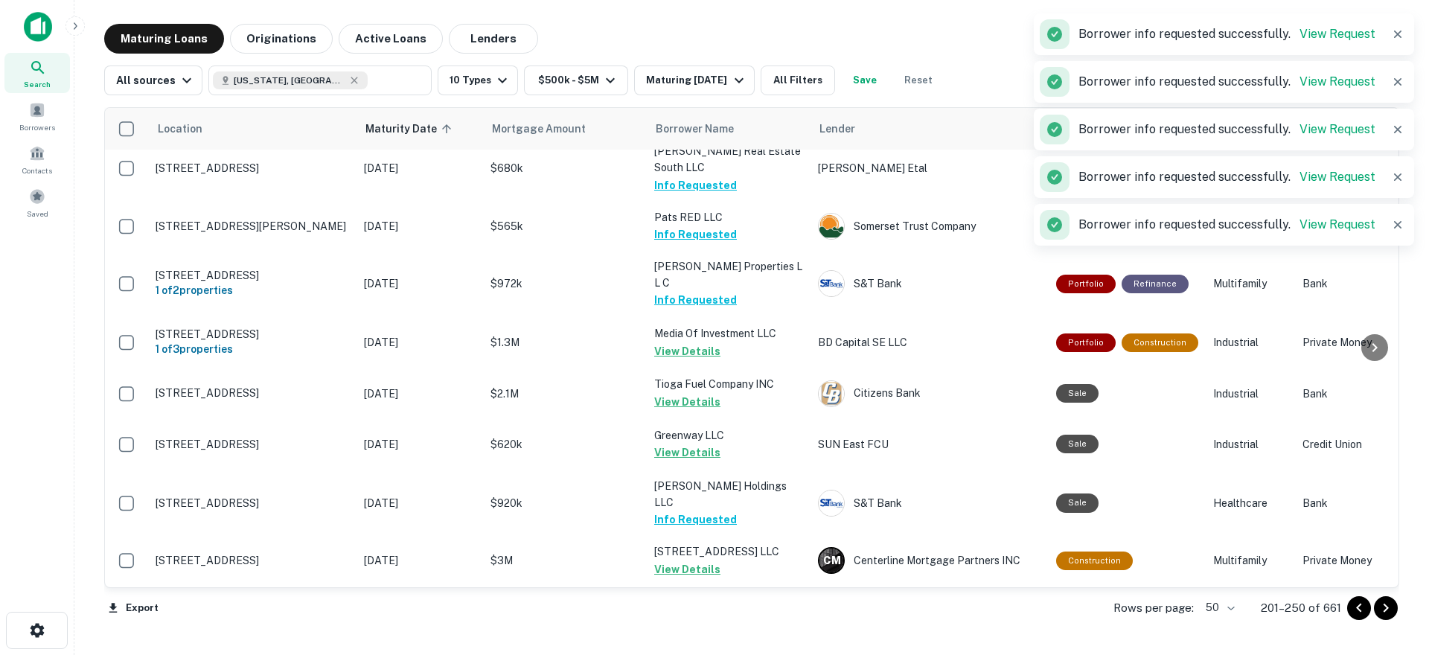
click at [712, 654] on button "Request Borrower Info" at bounding box center [714, 668] width 121 height 18
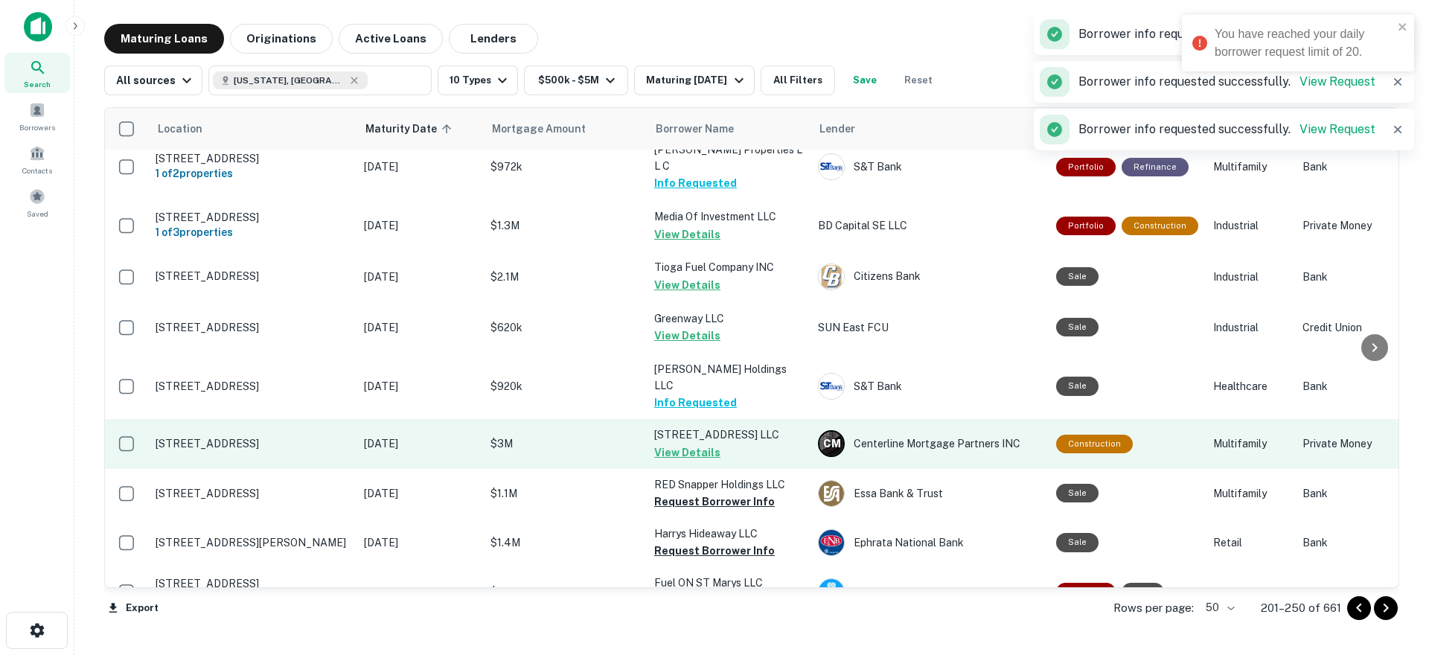
scroll to position [2022, 0]
